Goal: Task Accomplishment & Management: Manage account settings

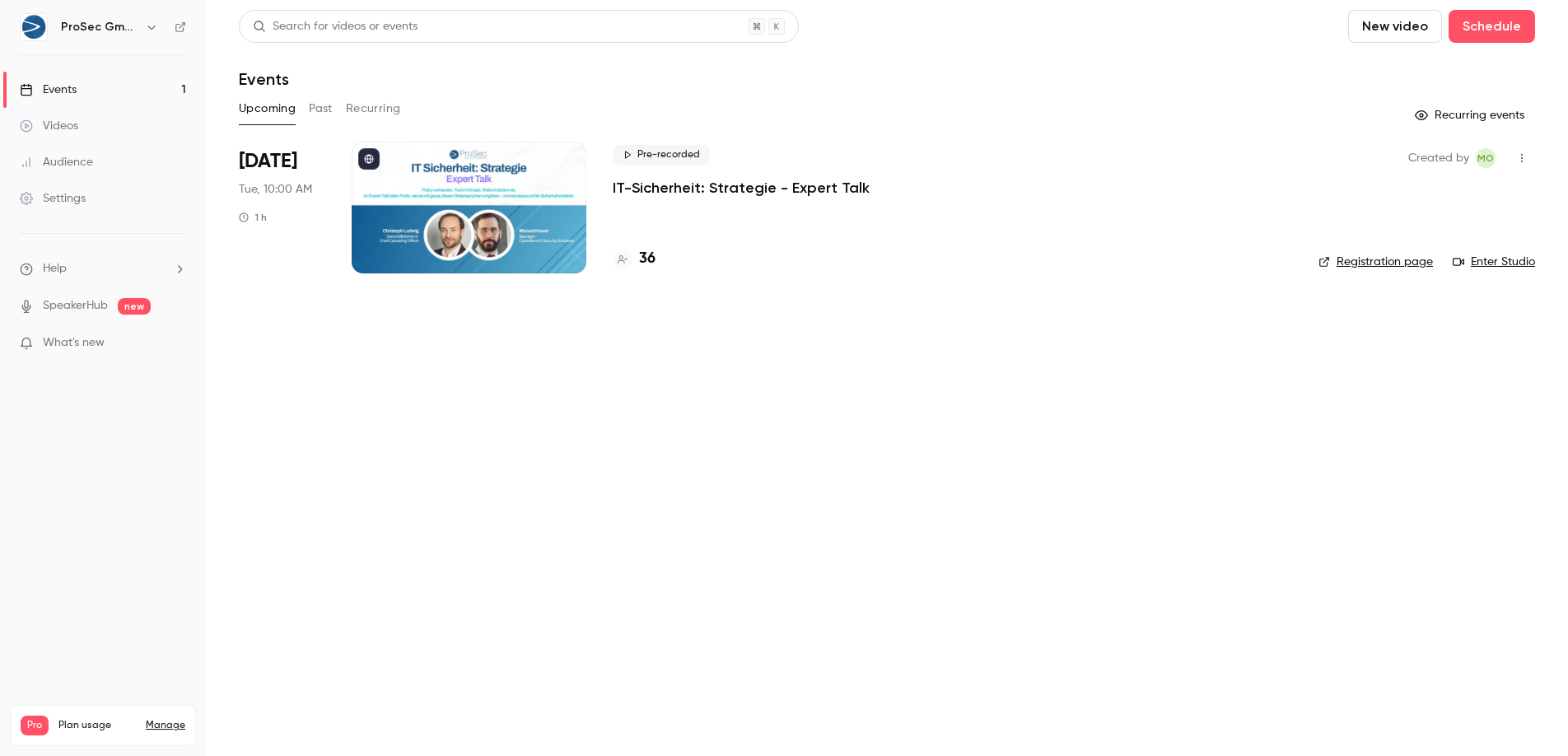
click at [447, 224] on div at bounding box center [469, 208] width 235 height 131
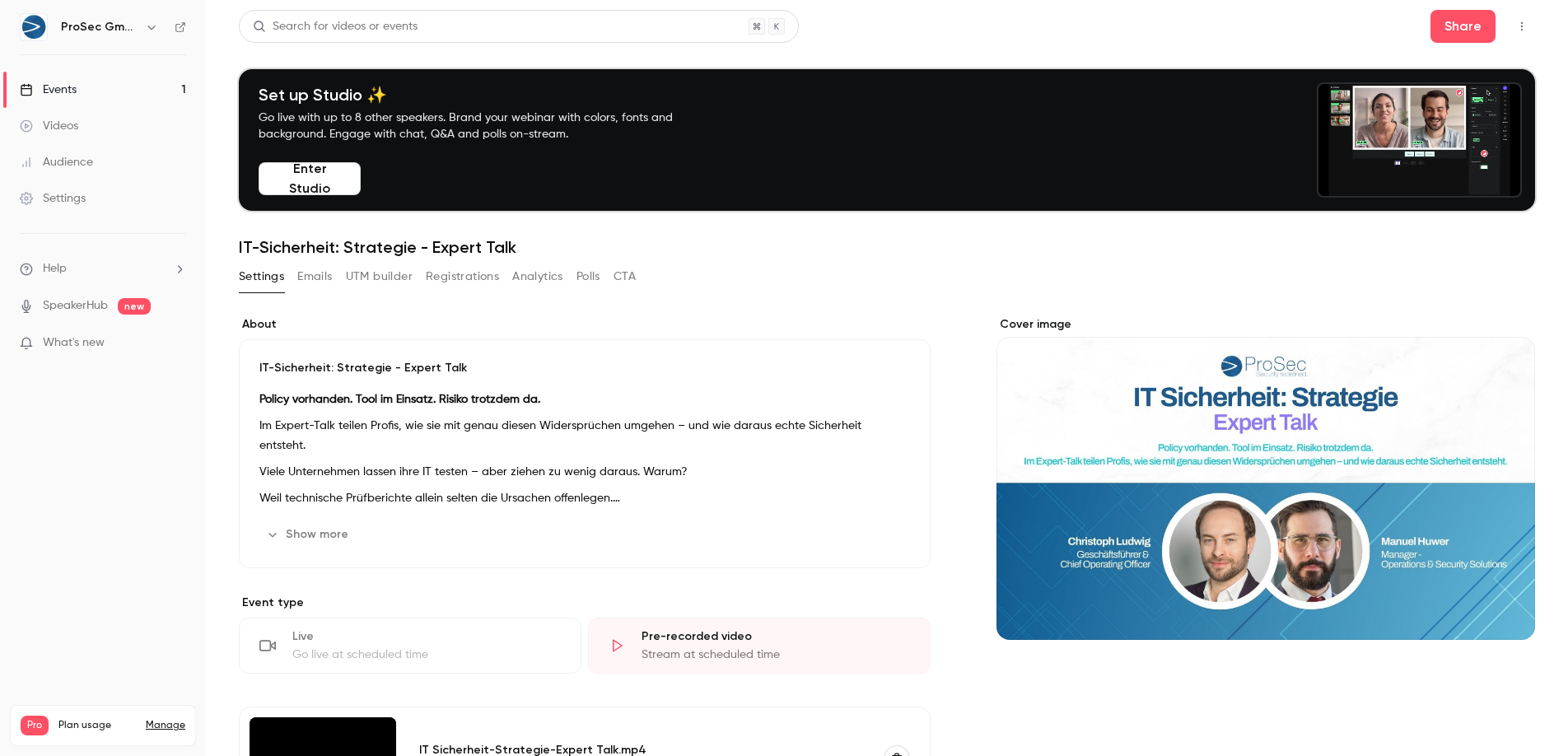
click at [467, 286] on button "Registrations" at bounding box center [462, 277] width 73 height 26
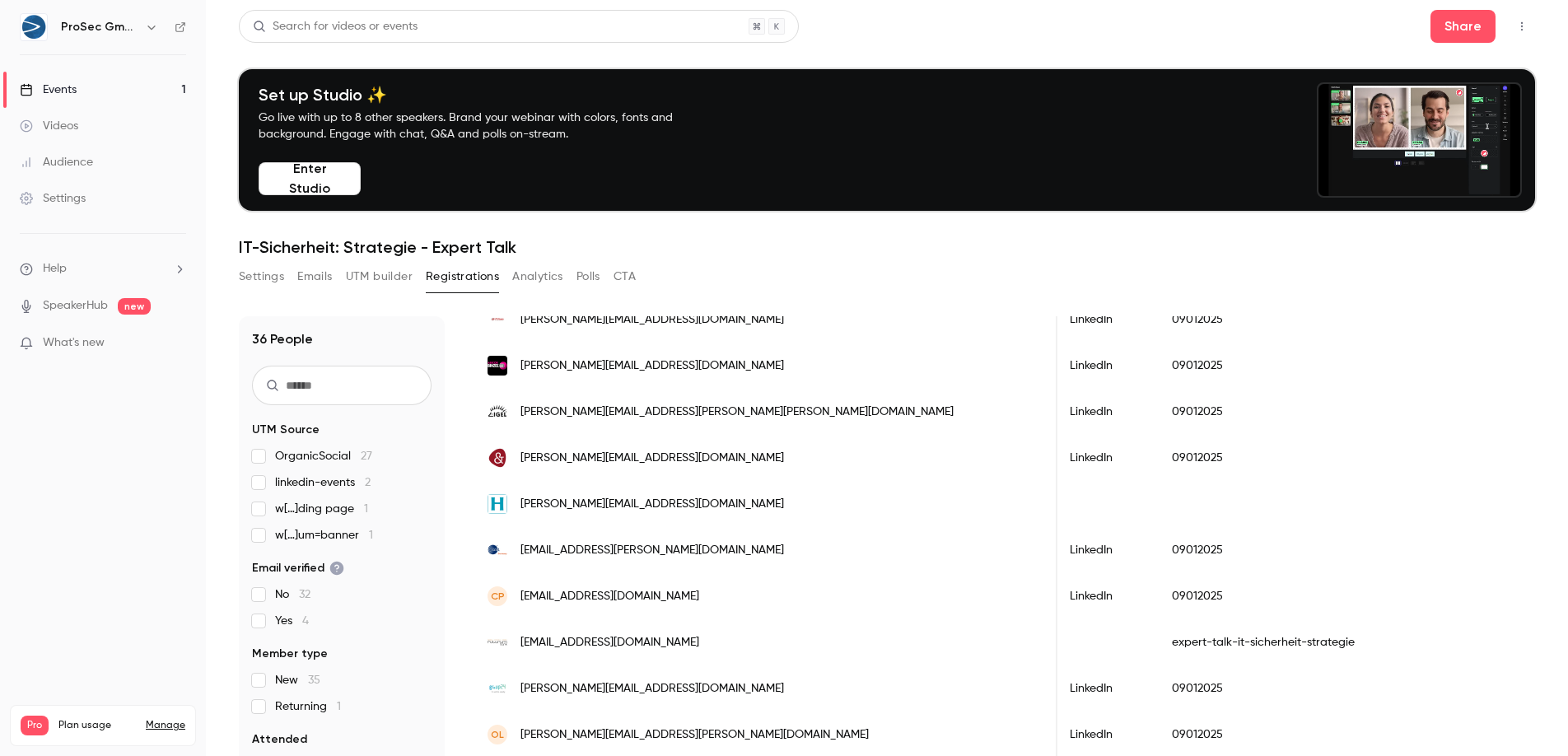
scroll to position [0, 3128]
